Goal: Information Seeking & Learning: Find specific fact

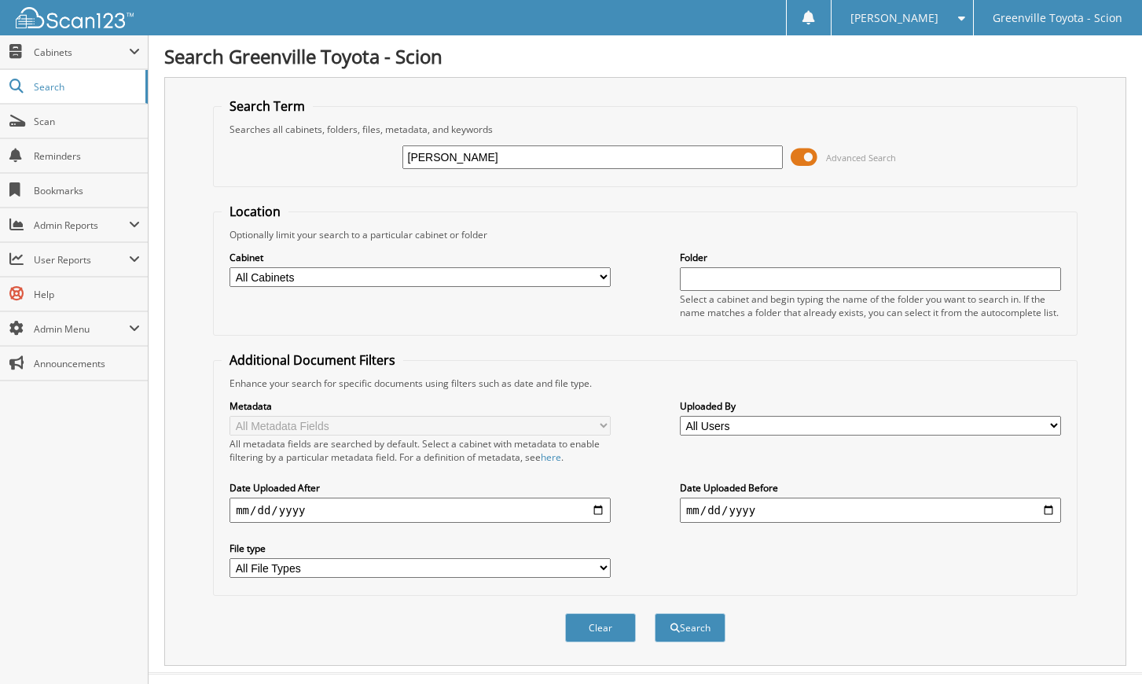
type input "[PERSON_NAME]"
click at [318, 272] on select "All Cabinets ACCOUNTS PAYABLE ACCOUNTS RECEIVABLE ACTIVE EMPLOYEE FILES BANKS R…" at bounding box center [420, 277] width 381 height 20
select select "14404"
click at [230, 267] on select "All Cabinets ACCOUNTS PAYABLE ACCOUNTS RECEIVABLE ACTIVE EMPLOYEE FILES BANKS R…" at bounding box center [420, 277] width 381 height 20
click at [553, 508] on input "date" at bounding box center [420, 510] width 381 height 25
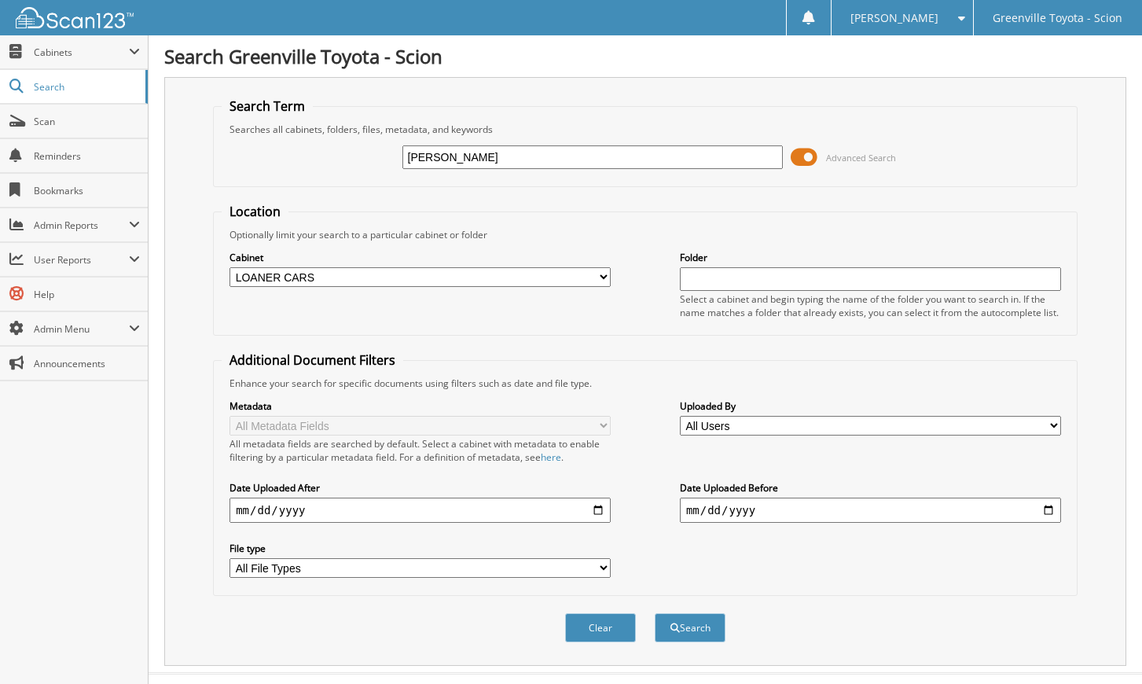
click at [593, 509] on input "date" at bounding box center [420, 510] width 381 height 25
type input "[DATE]"
click at [1042, 509] on input "date" at bounding box center [870, 510] width 381 height 25
type input "[DATE]"
click at [693, 629] on button "Search" at bounding box center [690, 627] width 71 height 29
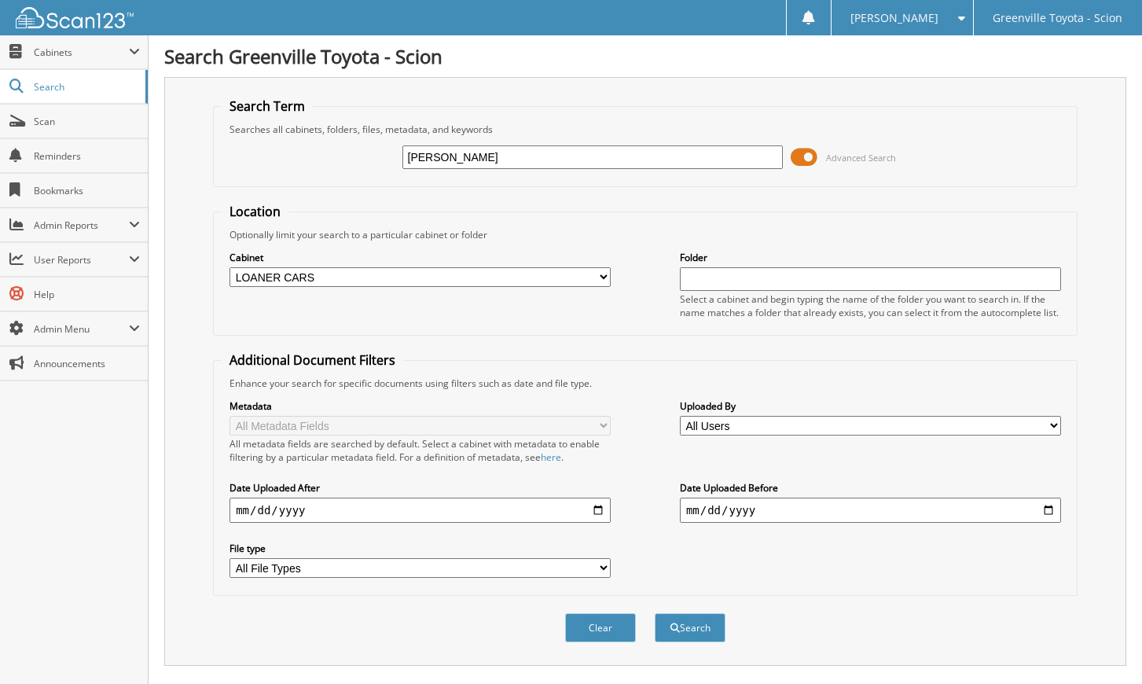
drag, startPoint x: 468, startPoint y: 157, endPoint x: 339, endPoint y: 157, distance: 128.9
click at [339, 157] on div "hobgood Advanced Search" at bounding box center [645, 157] width 847 height 42
type input "[PERSON_NAME]"
drag, startPoint x: 691, startPoint y: 636, endPoint x: 699, endPoint y: 623, distance: 14.8
click at [699, 623] on button "Search" at bounding box center [690, 627] width 71 height 29
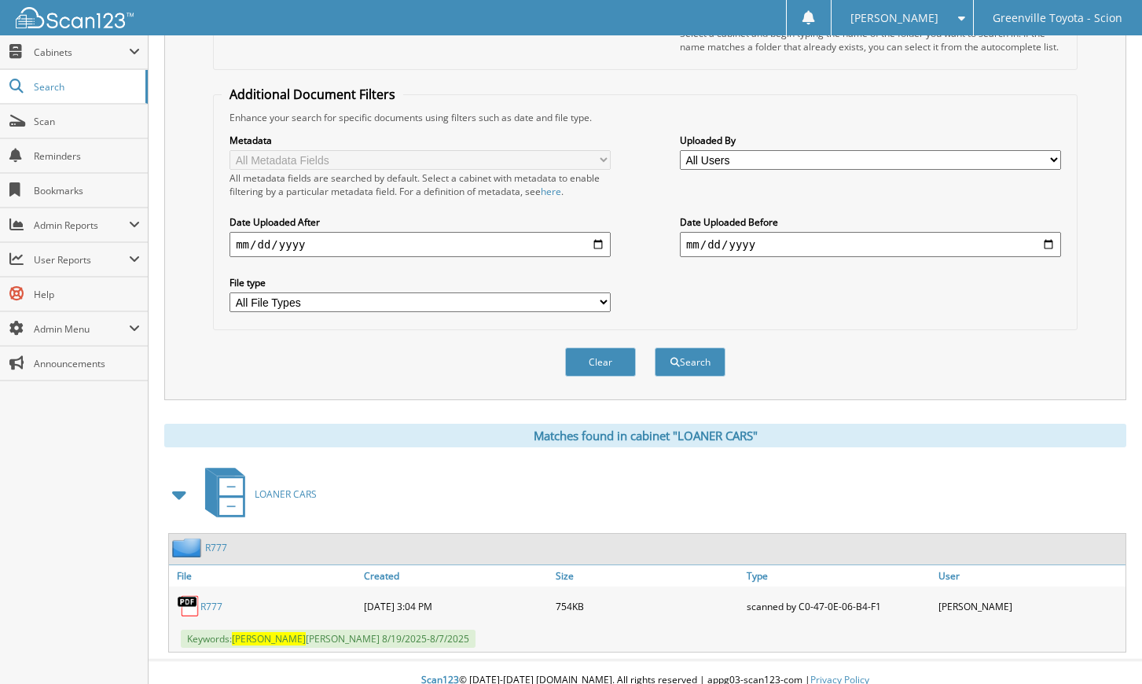
scroll to position [282, 0]
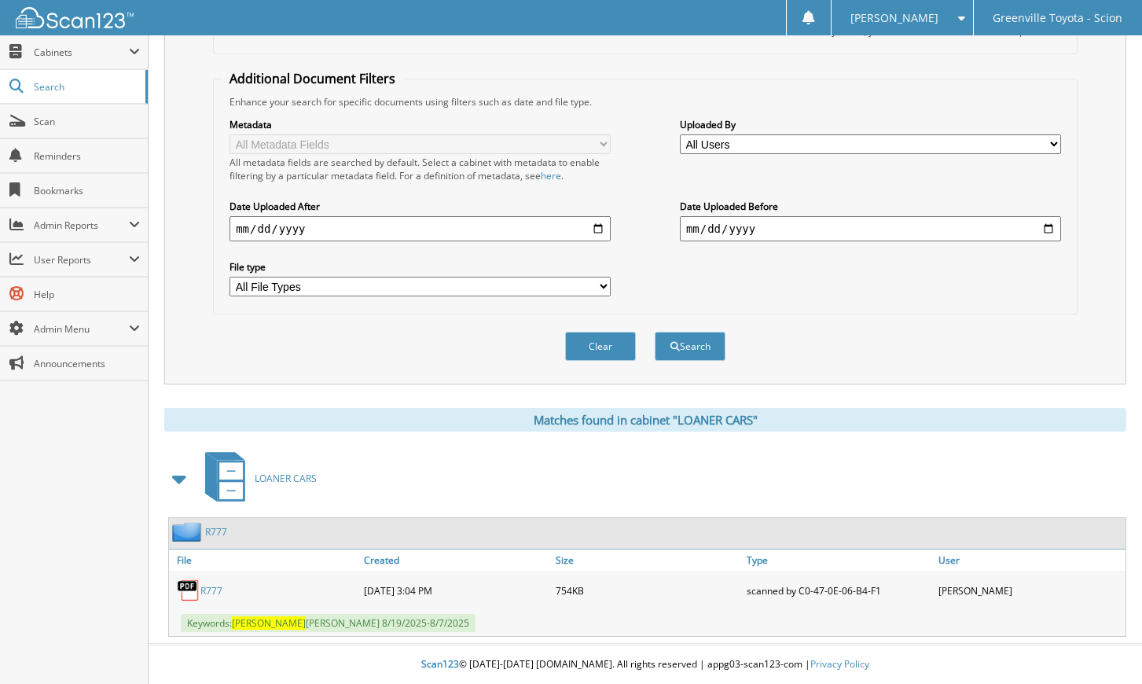
click at [208, 590] on link "R777" at bounding box center [211, 590] width 22 height 13
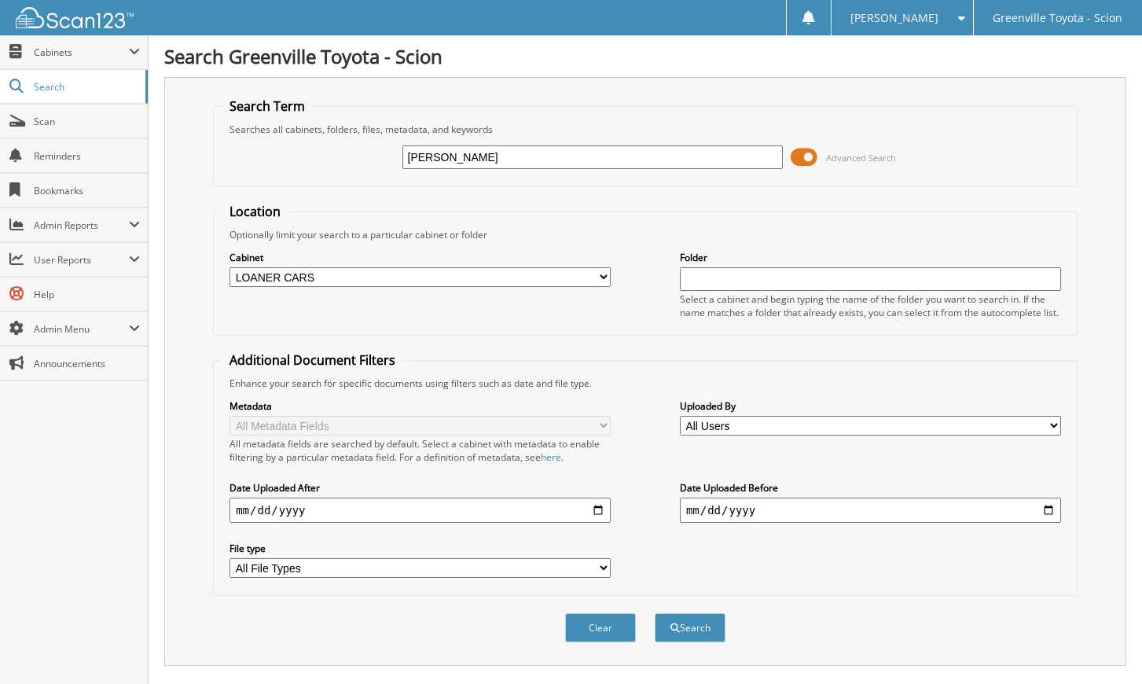
click at [472, 156] on input "susan" at bounding box center [593, 157] width 381 height 24
type input "s"
type input "harper"
click at [686, 627] on button "Search" at bounding box center [690, 627] width 71 height 29
click at [457, 272] on select "All Cabinets ACCOUNTS PAYABLE ACCOUNTS RECEIVABLE ACTIVE EMPLOYEE FILES BANKS R…" at bounding box center [420, 277] width 381 height 20
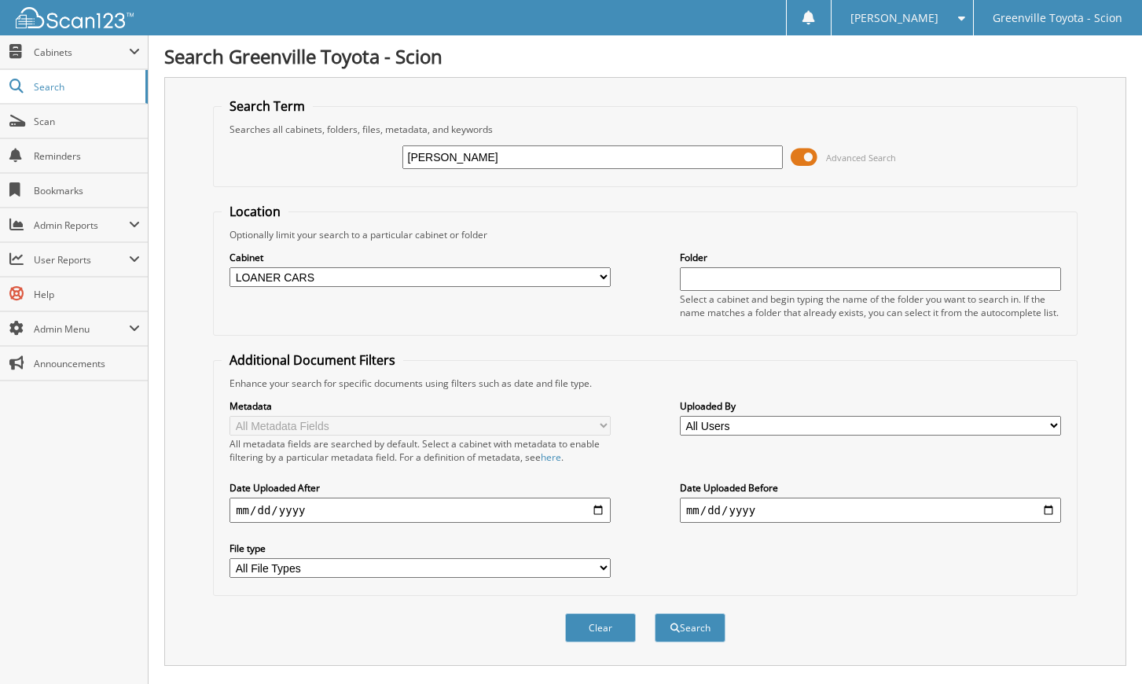
click at [846, 567] on div "Metadata All Metadata Fields All metadata fields are searched by default. Selec…" at bounding box center [645, 488] width 847 height 197
click at [683, 628] on button "Search" at bounding box center [690, 627] width 71 height 29
drag, startPoint x: 475, startPoint y: 156, endPoint x: 30, endPoint y: 142, distance: 445.2
click at [42, 144] on body "Tina B. Settings Logout Greenville Toyota - Scion Close Cabinets My Company" at bounding box center [571, 384] width 1142 height 768
type input "[PERSON_NAME]"
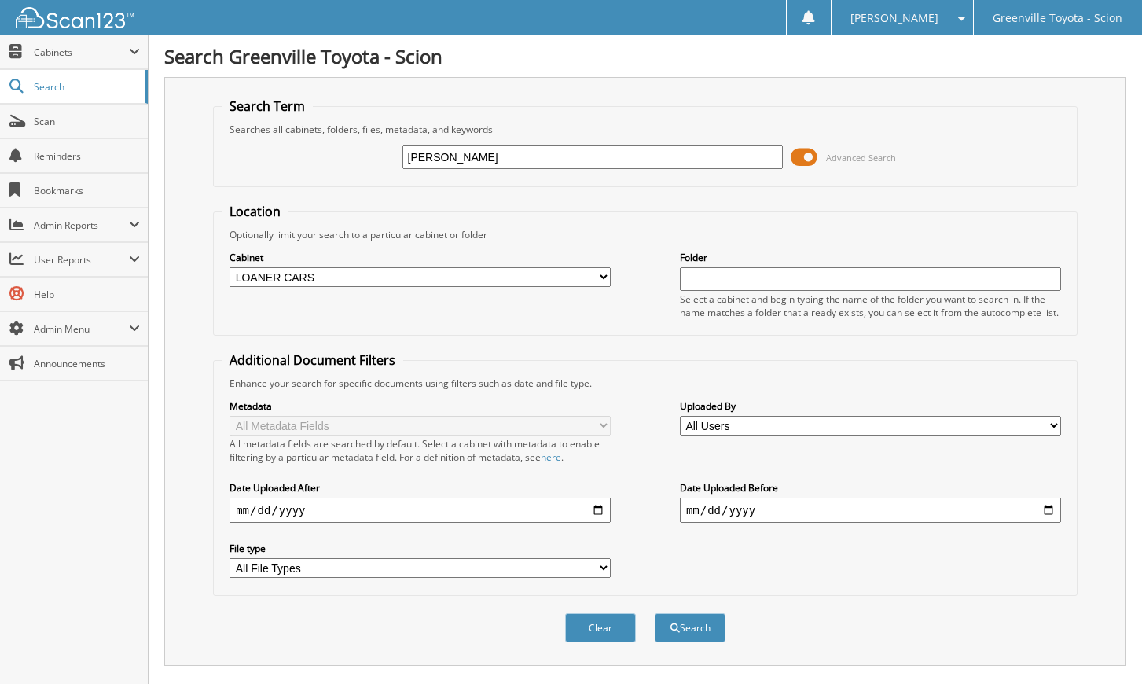
click at [369, 272] on select "All Cabinets ACCOUNTS PAYABLE ACCOUNTS RECEIVABLE ACTIVE EMPLOYEE FILES BANKS R…" at bounding box center [420, 277] width 381 height 20
select select
click at [230, 267] on select "All Cabinets ACCOUNTS PAYABLE ACCOUNTS RECEIVABLE ACTIVE EMPLOYEE FILES BANKS R…" at bounding box center [420, 277] width 381 height 20
click at [682, 620] on button "Search" at bounding box center [690, 627] width 71 height 29
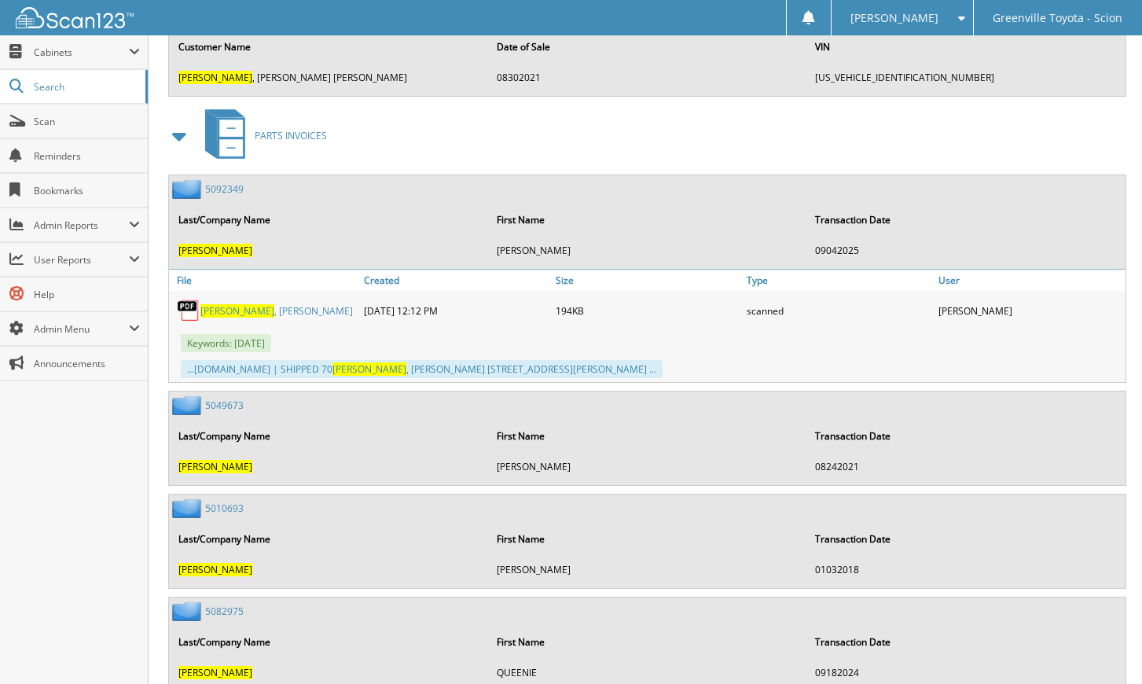
scroll to position [4088, 0]
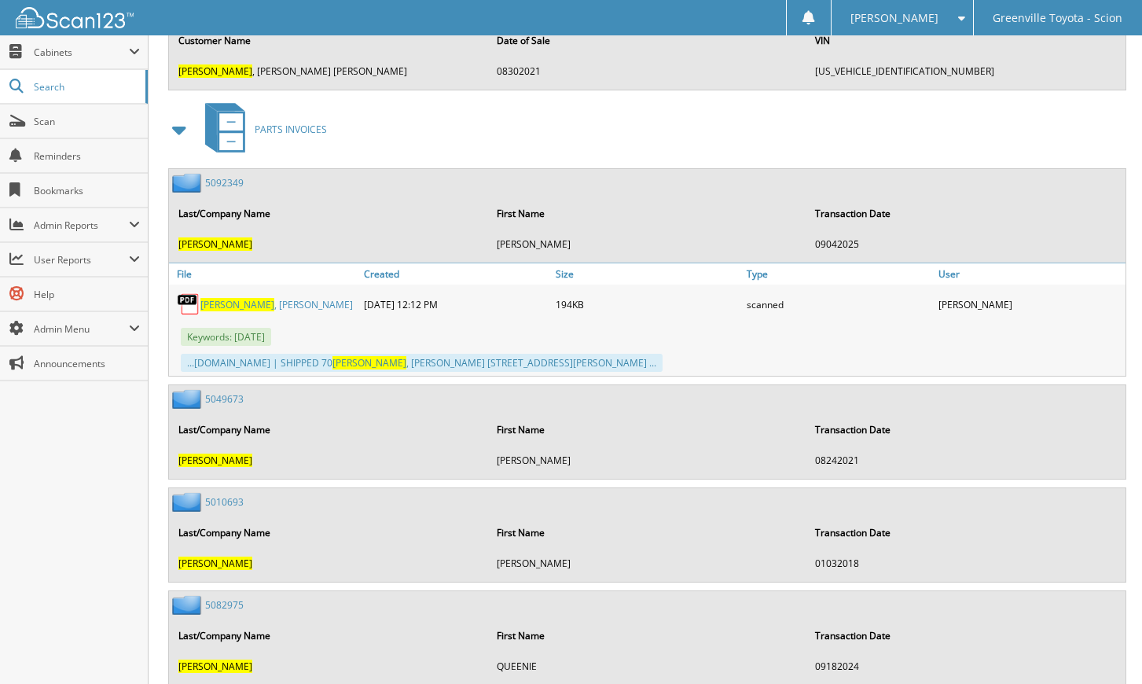
click at [229, 304] on span "HARPER" at bounding box center [237, 304] width 74 height 13
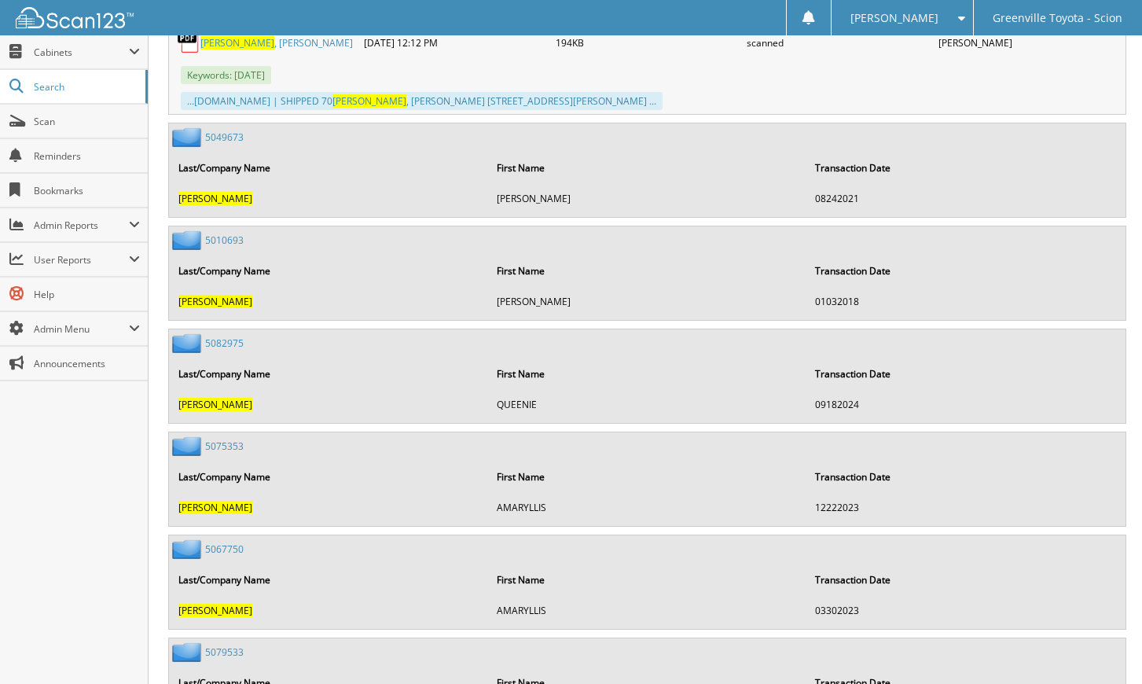
scroll to position [0, 0]
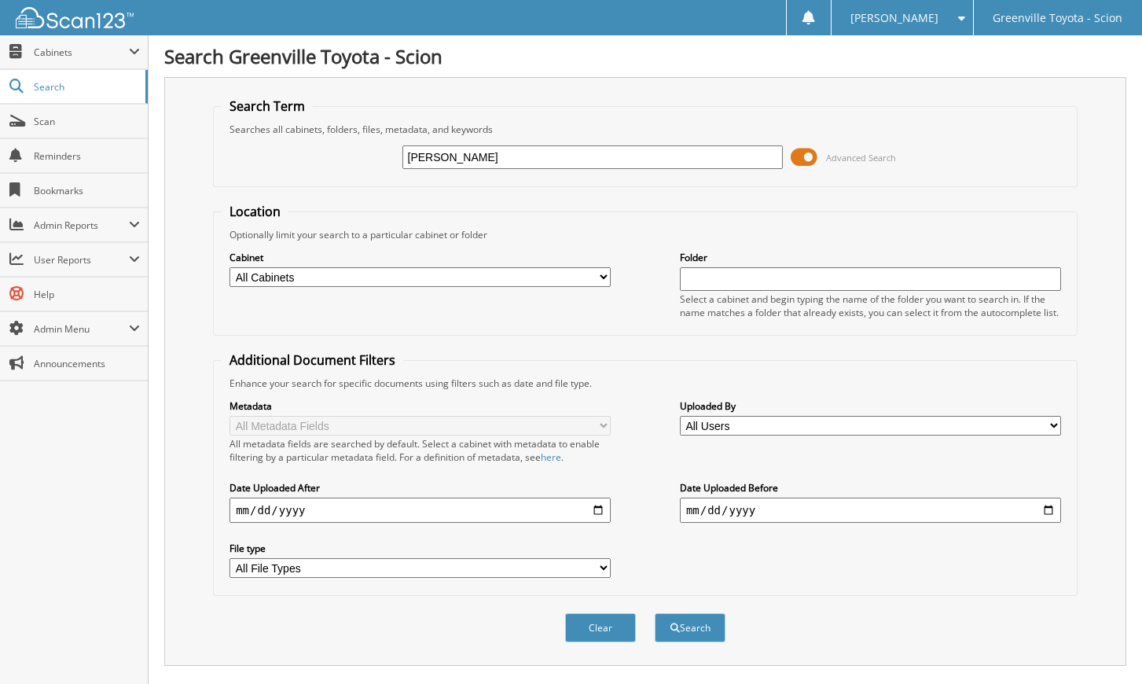
click at [479, 160] on input "harper" at bounding box center [593, 157] width 381 height 24
type input "hobgood"
click at [655, 613] on button "Search" at bounding box center [690, 627] width 71 height 29
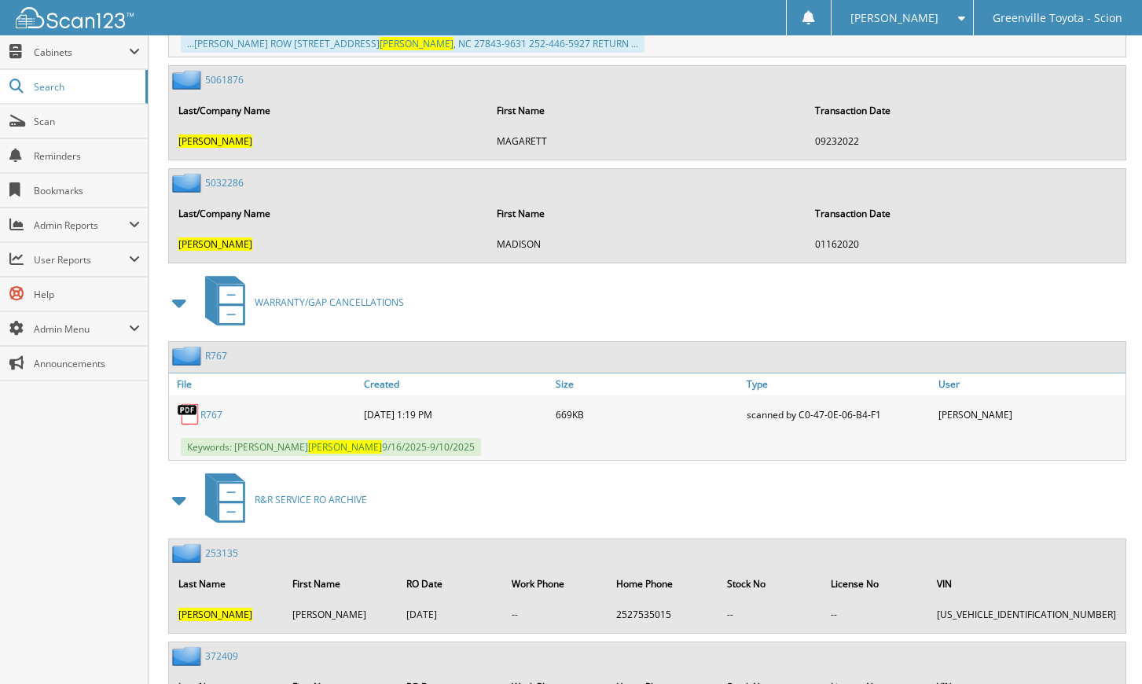
scroll to position [3223, 0]
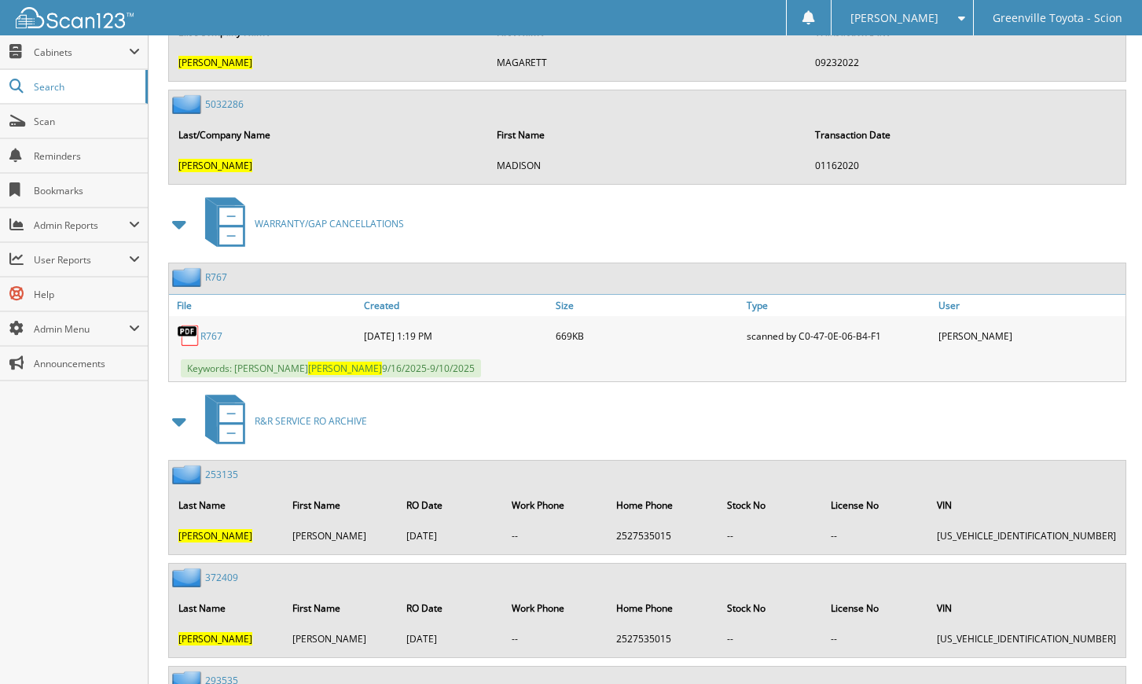
click at [210, 334] on link "R767" at bounding box center [211, 335] width 22 height 13
click at [221, 277] on link "R767" at bounding box center [216, 276] width 22 height 13
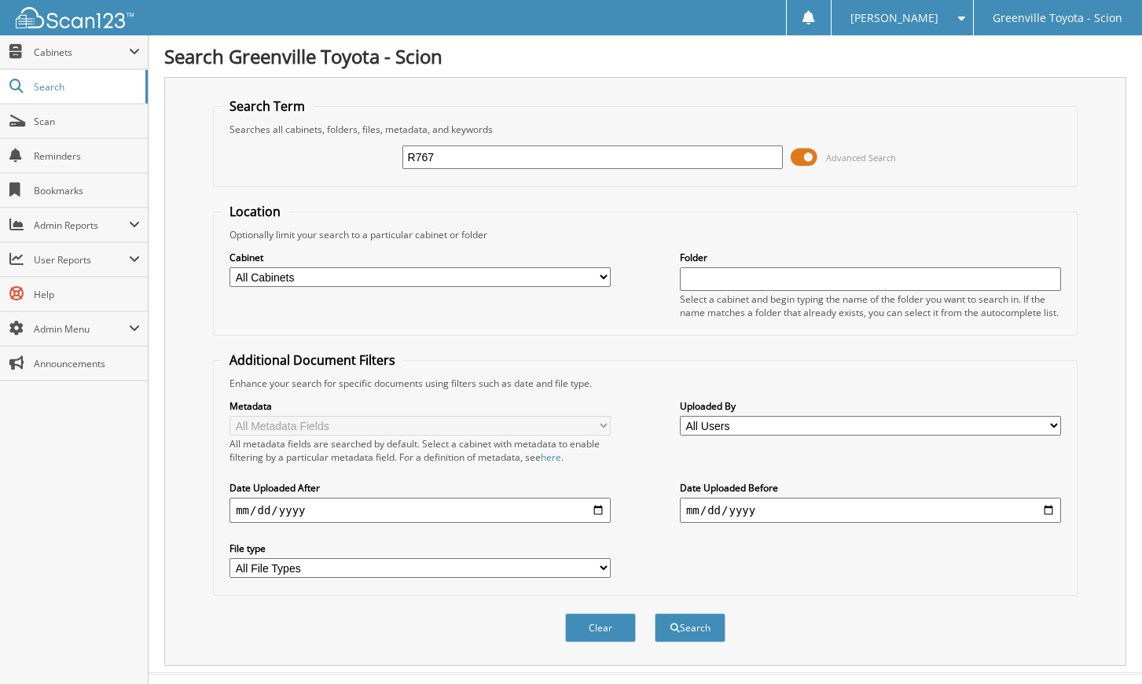
type input "R767"
click at [293, 276] on select "All Cabinets ACCOUNTS PAYABLE ACCOUNTS RECEIVABLE ACTIVE EMPLOYEE FILES BANKS R…" at bounding box center [420, 277] width 381 height 20
select select "14404"
click at [230, 267] on select "All Cabinets ACCOUNTS PAYABLE ACCOUNTS RECEIVABLE ACTIVE EMPLOYEE FILES BANKS R…" at bounding box center [420, 277] width 381 height 20
click at [699, 631] on button "Search" at bounding box center [690, 627] width 71 height 29
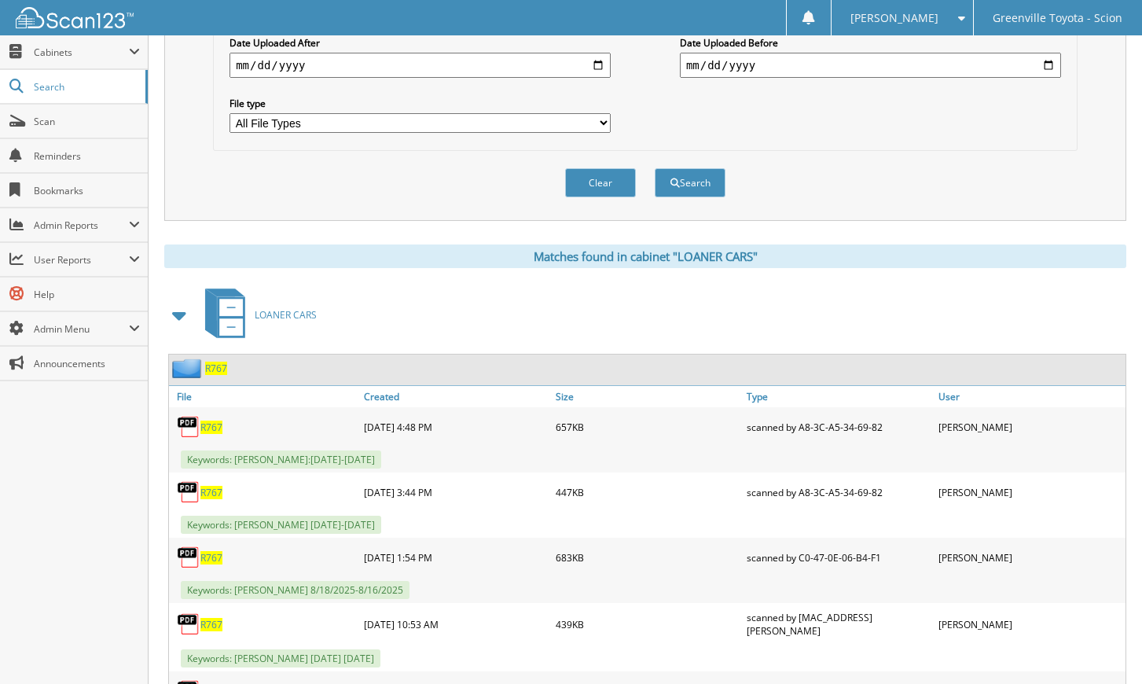
scroll to position [299, 0]
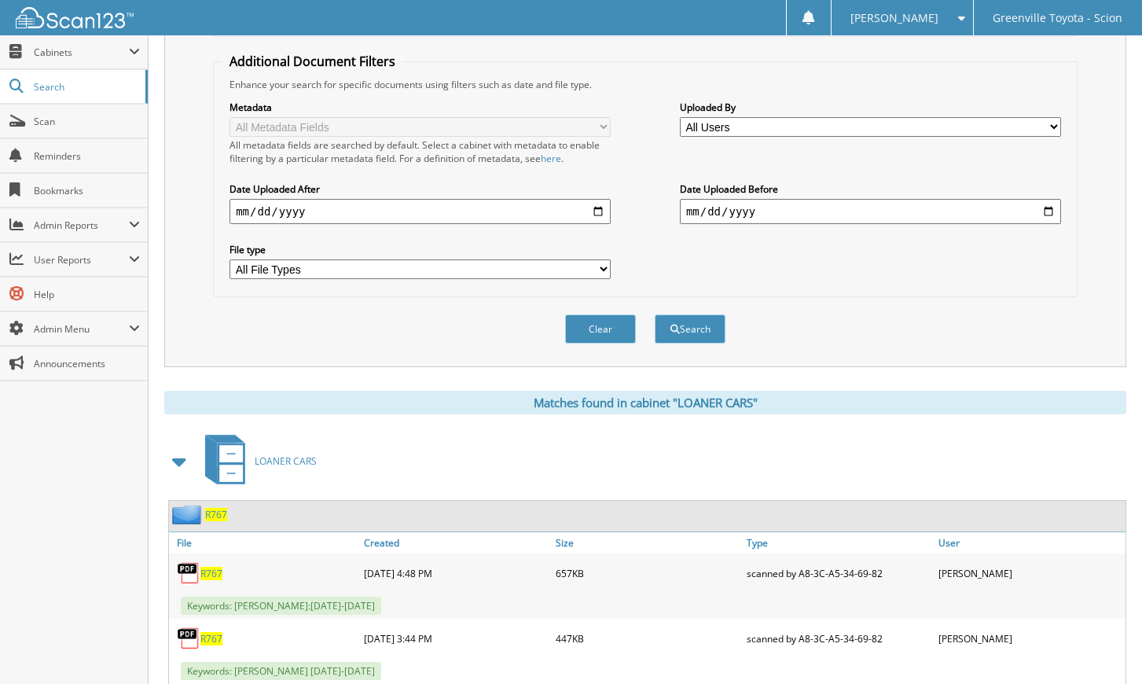
click at [598, 213] on input "date" at bounding box center [420, 211] width 381 height 25
type input "[DATE]"
click at [1033, 217] on input "date" at bounding box center [870, 211] width 381 height 25
click at [1050, 211] on input "date" at bounding box center [870, 211] width 381 height 25
type input "[DATE]"
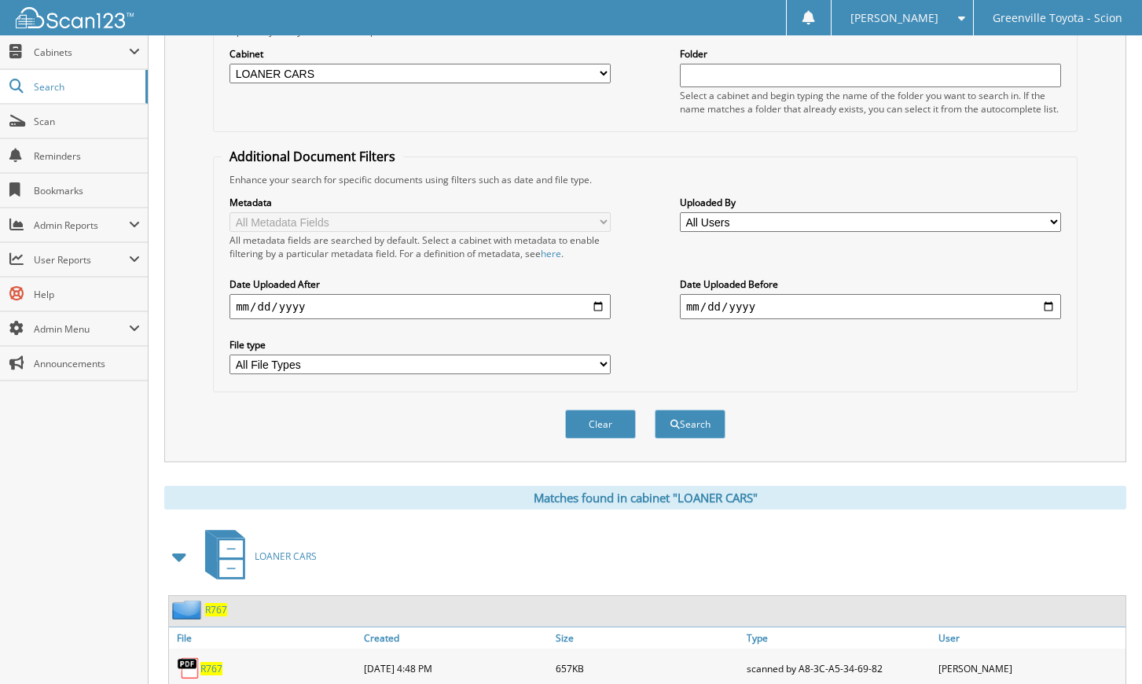
scroll to position [63, 0]
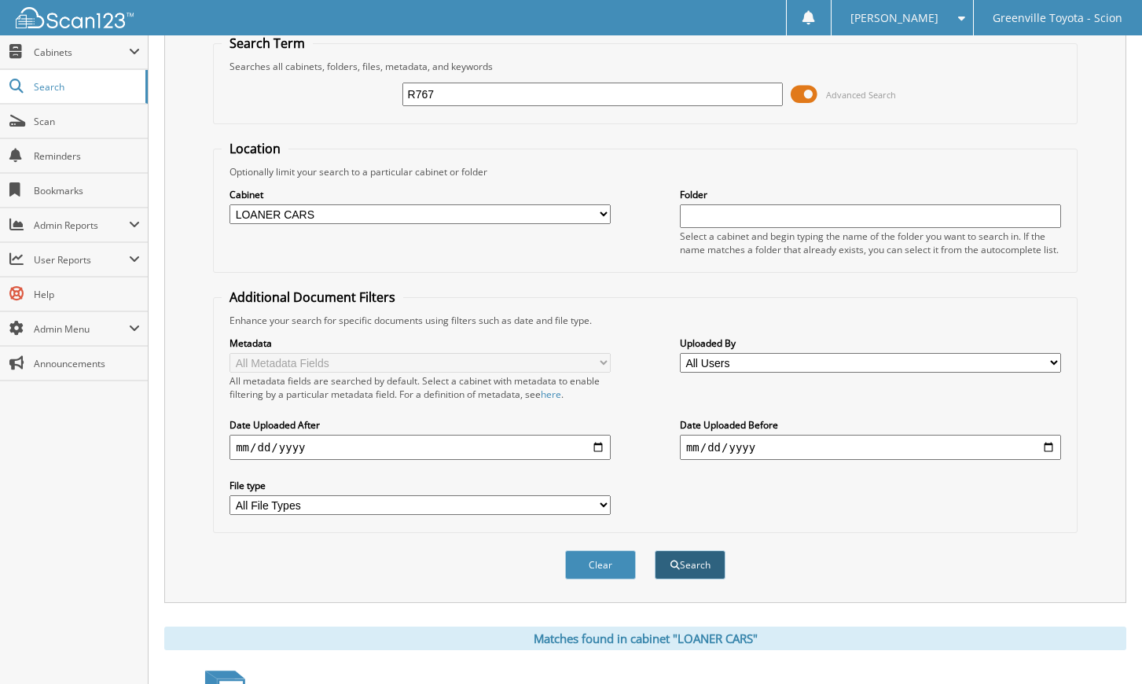
click at [697, 568] on button "Search" at bounding box center [690, 564] width 71 height 29
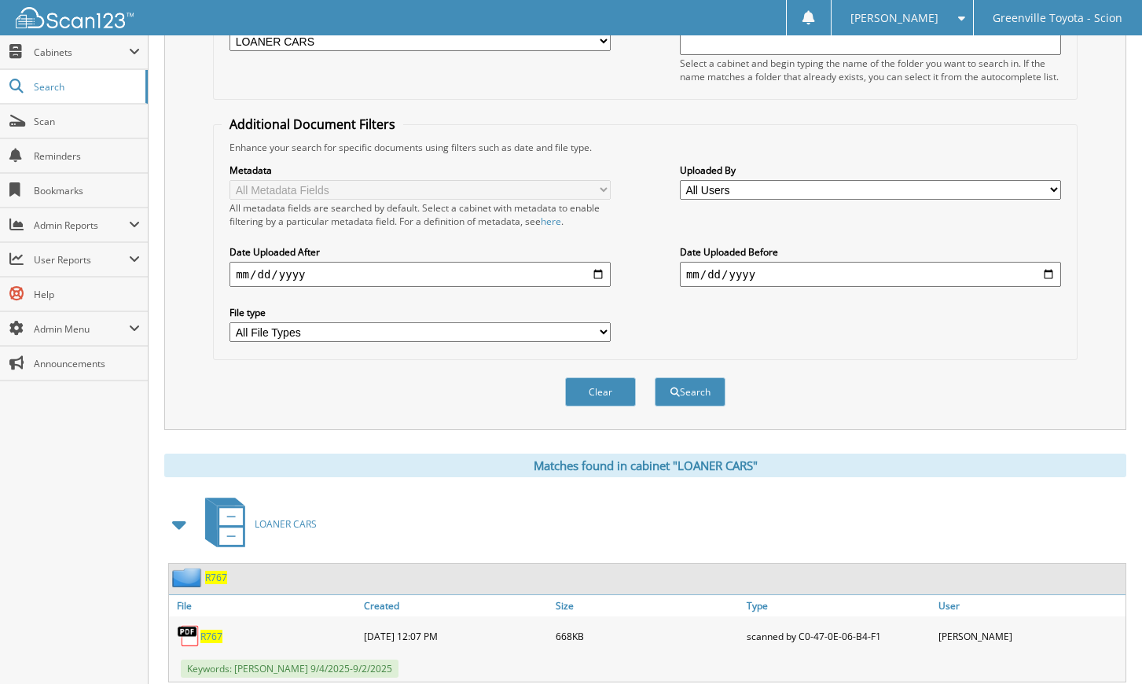
scroll to position [282, 0]
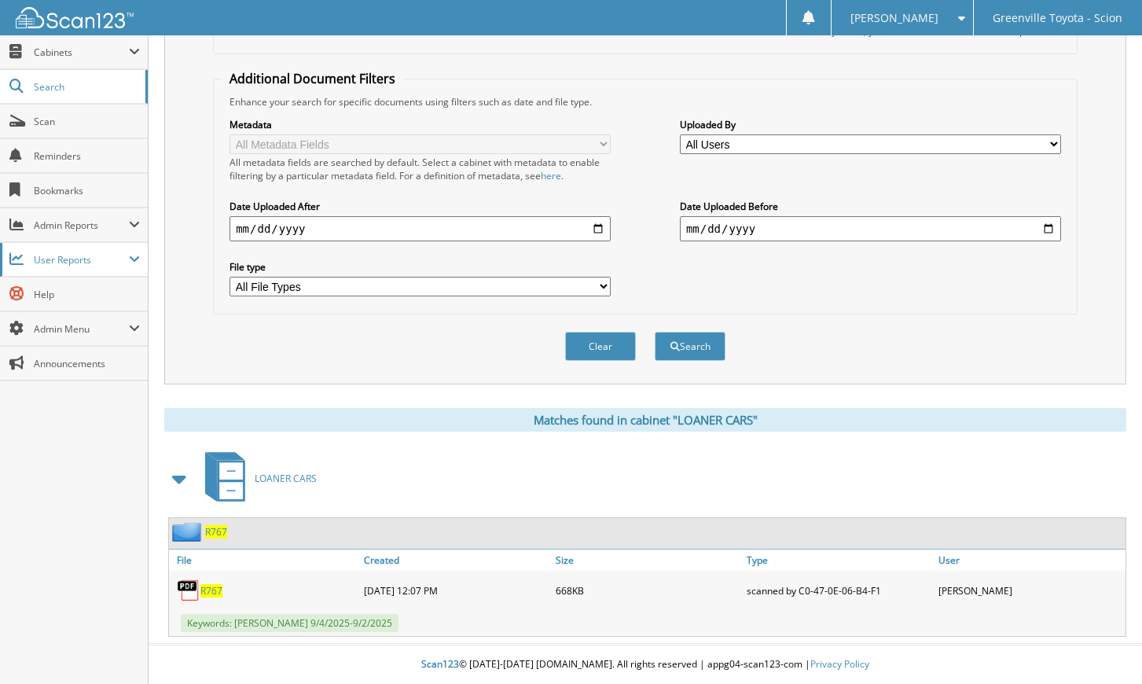
click at [53, 256] on span "User Reports" at bounding box center [81, 259] width 95 height 13
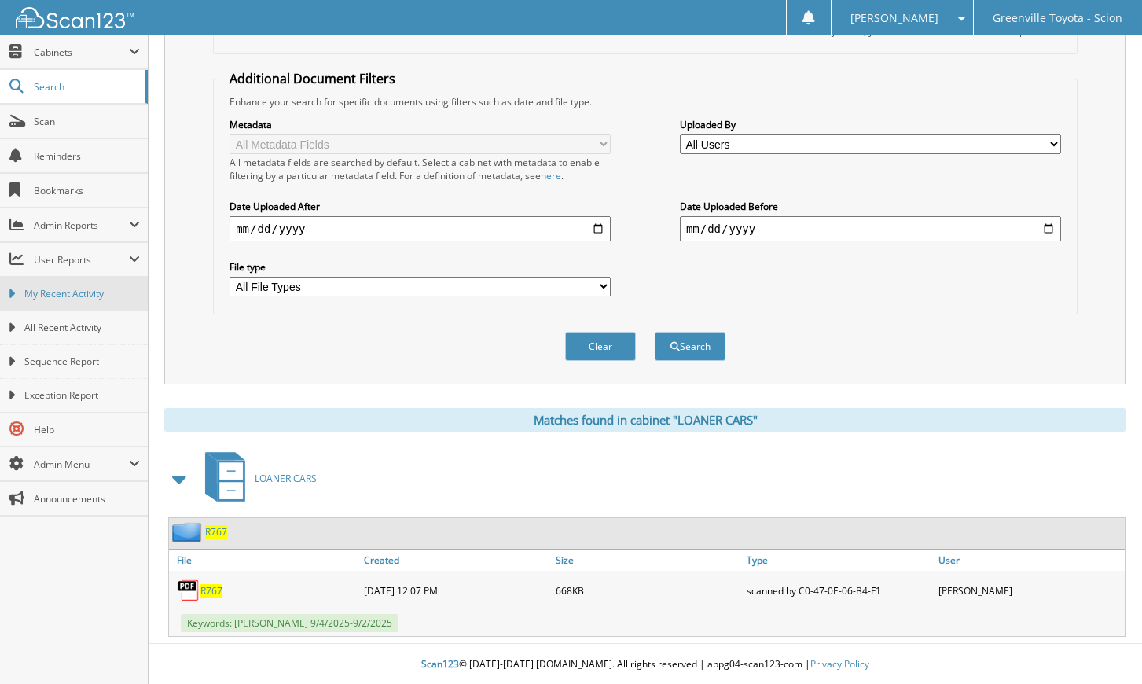
click at [49, 291] on span "My Recent Activity" at bounding box center [82, 294] width 116 height 14
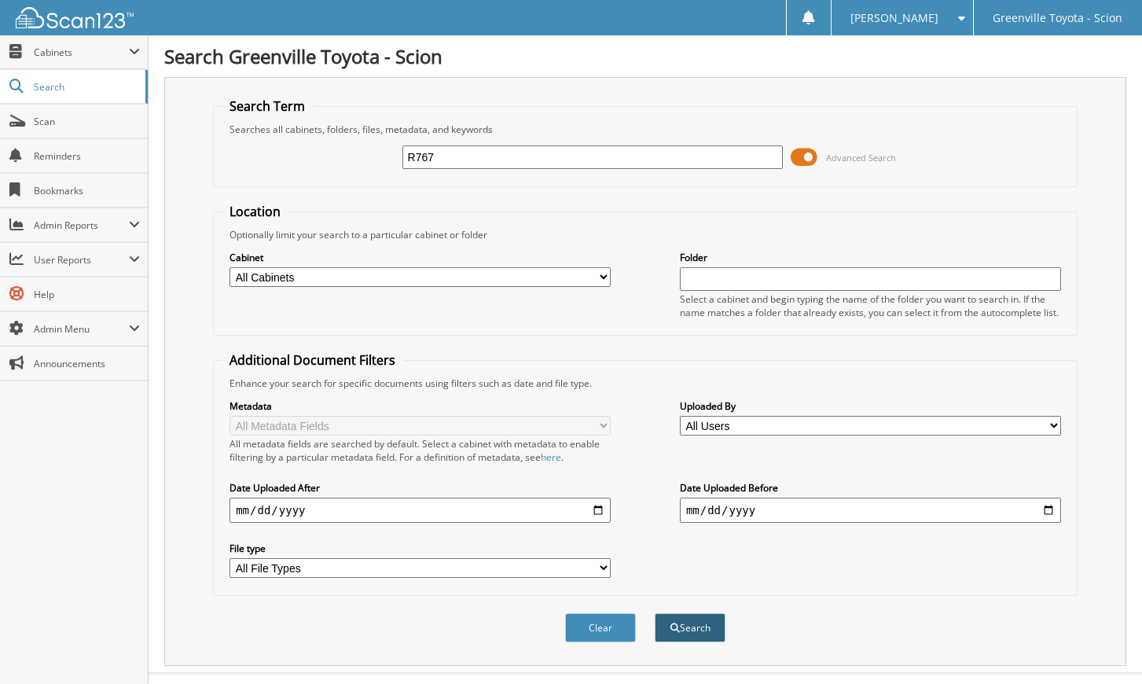
type input "R767"
click at [697, 632] on button "Search" at bounding box center [690, 627] width 71 height 29
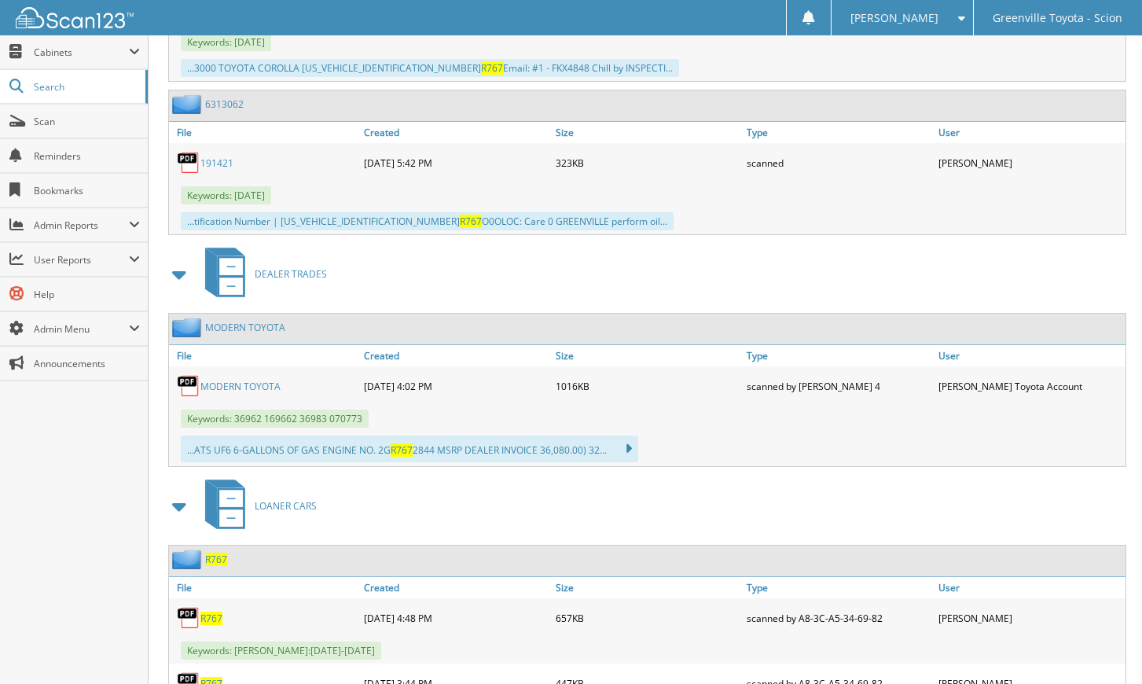
scroll to position [2437, 0]
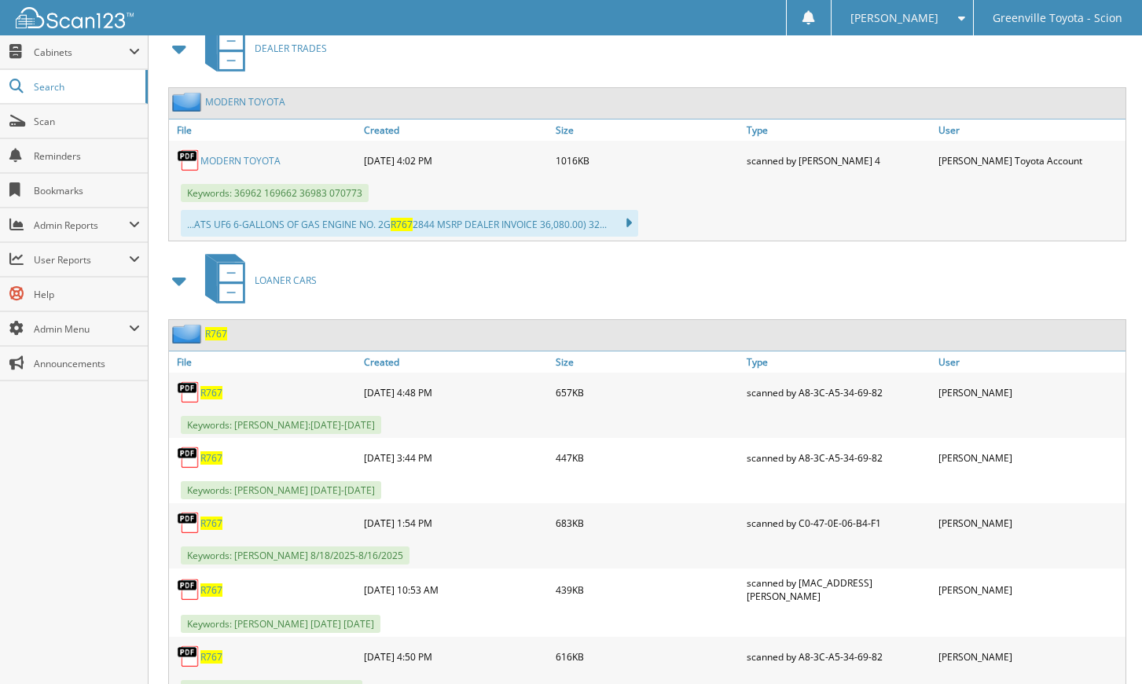
drag, startPoint x: 217, startPoint y: 331, endPoint x: 225, endPoint y: 333, distance: 8.0
click at [217, 331] on span "R767" at bounding box center [216, 333] width 22 height 13
